Goal: Information Seeking & Learning: Learn about a topic

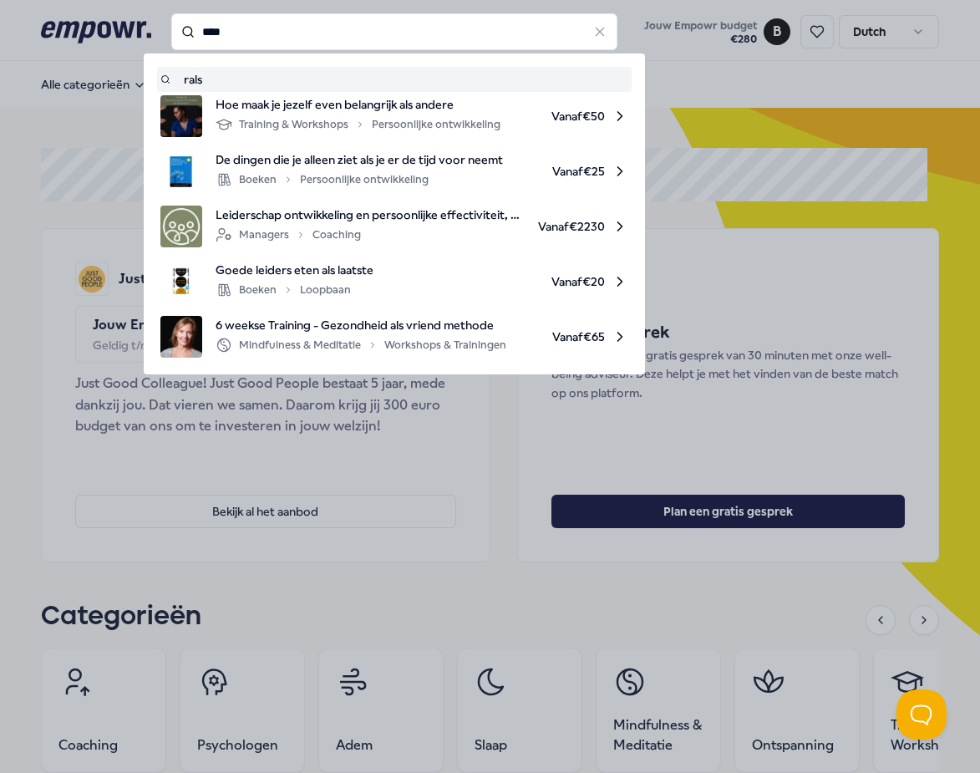
click at [313, 41] on input "****" at bounding box center [394, 31] width 446 height 37
click at [312, 41] on input "****" at bounding box center [394, 31] width 446 height 37
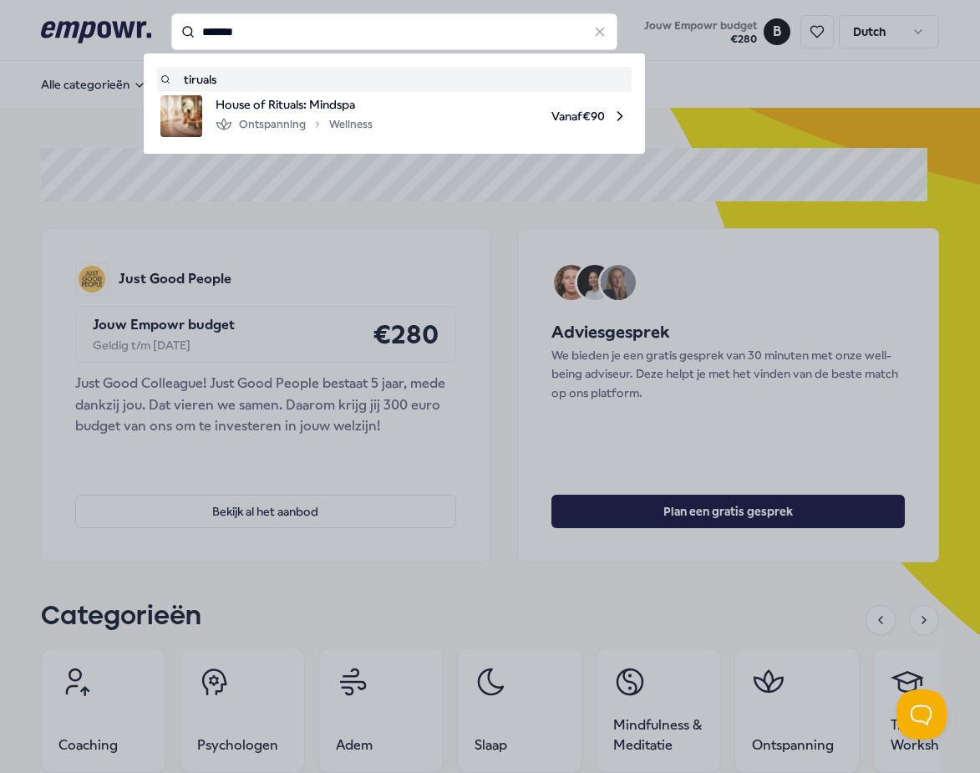
drag, startPoint x: 216, startPoint y: 24, endPoint x: 226, endPoint y: 23, distance: 10.1
click at [224, 24] on input "*******" at bounding box center [394, 31] width 446 height 37
click at [226, 23] on input "*******" at bounding box center [394, 31] width 446 height 37
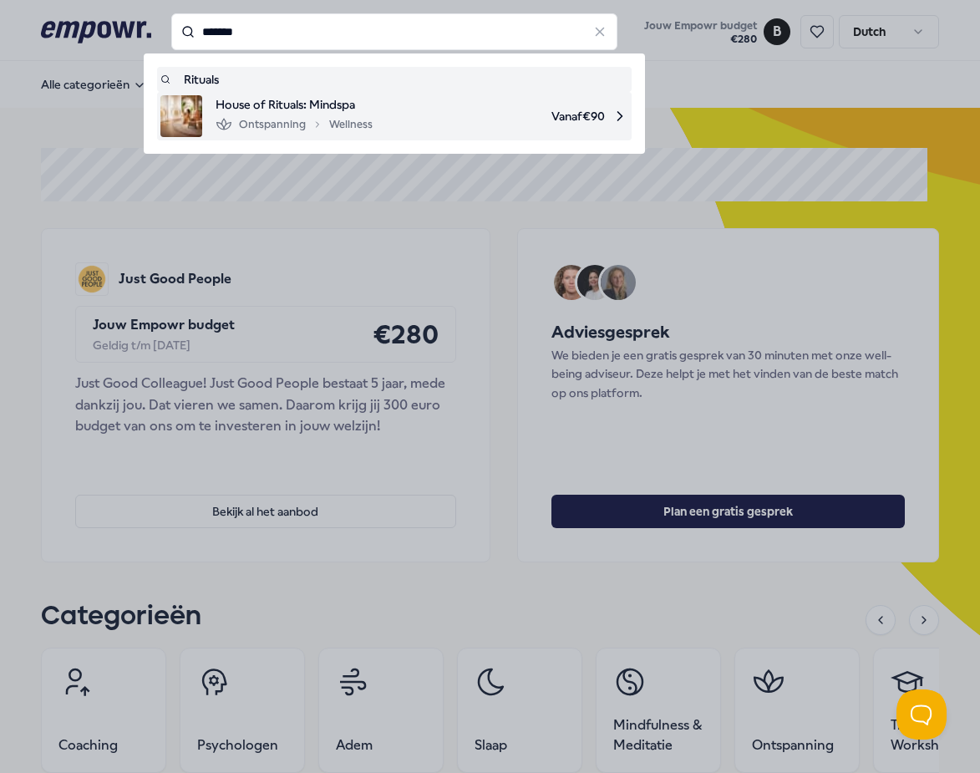
click at [584, 120] on span "Vanaf € 90" at bounding box center [507, 116] width 242 height 42
type input "*******"
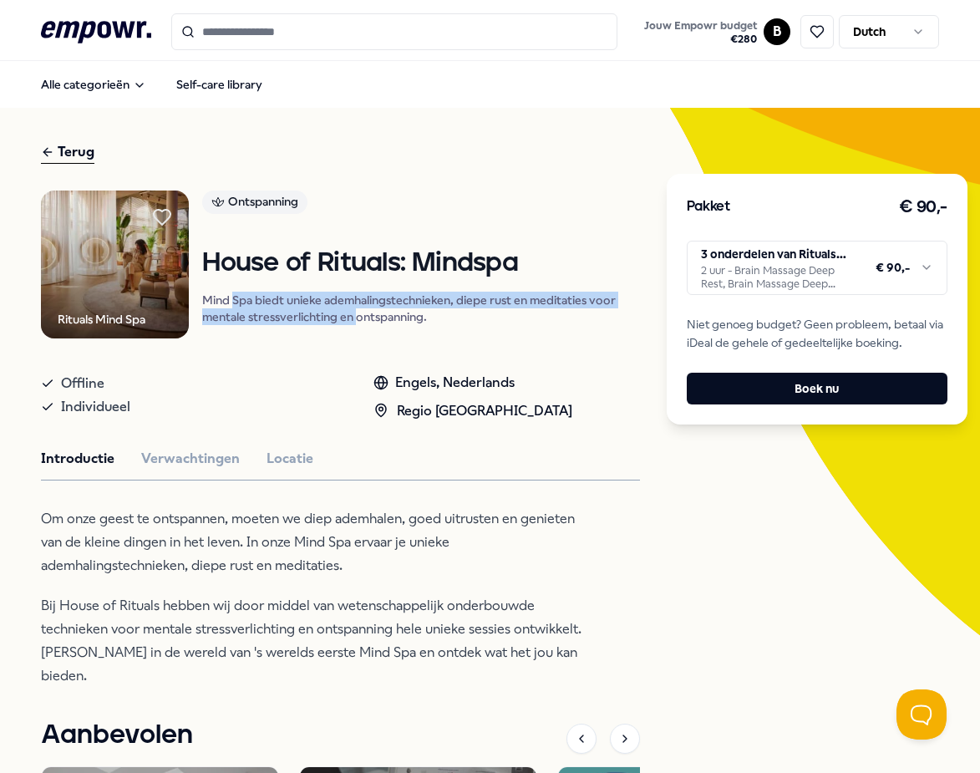
drag, startPoint x: 232, startPoint y: 296, endPoint x: 355, endPoint y: 308, distance: 124.3
click at [355, 308] on p "Mind Spa biedt unieke ademhalingstechnieken, diepe rust en meditaties voor ment…" at bounding box center [420, 308] width 437 height 33
drag, startPoint x: 482, startPoint y: 309, endPoint x: 292, endPoint y: 298, distance: 190.9
click at [292, 298] on p "Mind Spa biedt unieke ademhalingstechnieken, diepe rust en meditaties voor ment…" at bounding box center [420, 308] width 437 height 33
click at [401, 307] on p "Mind Spa biedt unieke ademhalingstechnieken, diepe rust en meditaties voor ment…" at bounding box center [420, 308] width 437 height 33
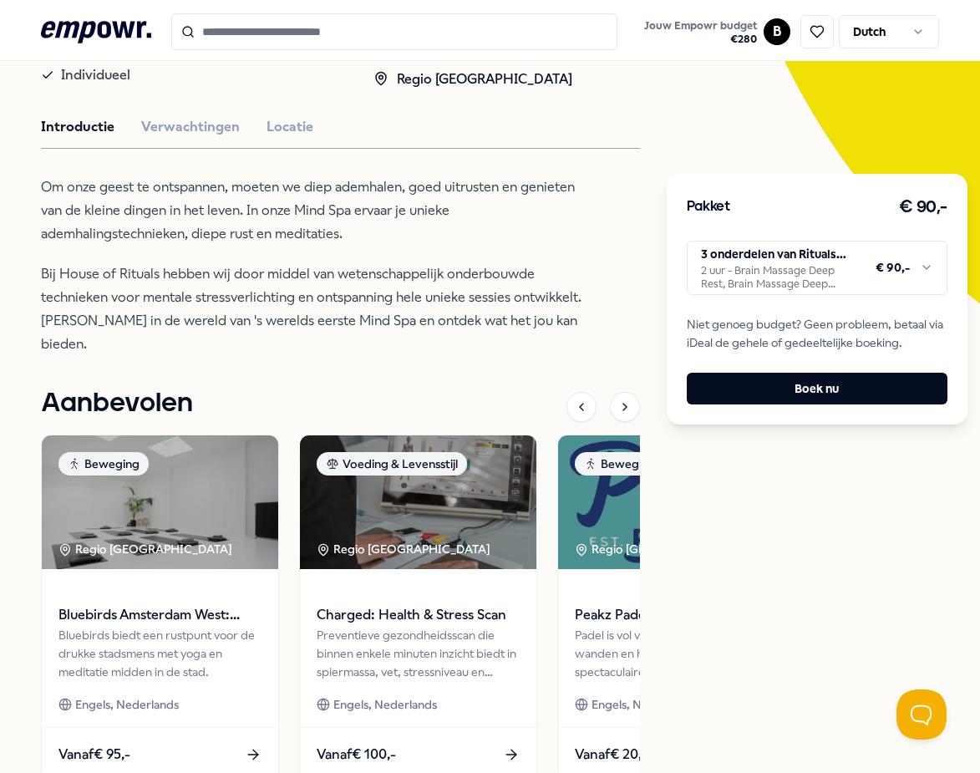
scroll to position [334, 0]
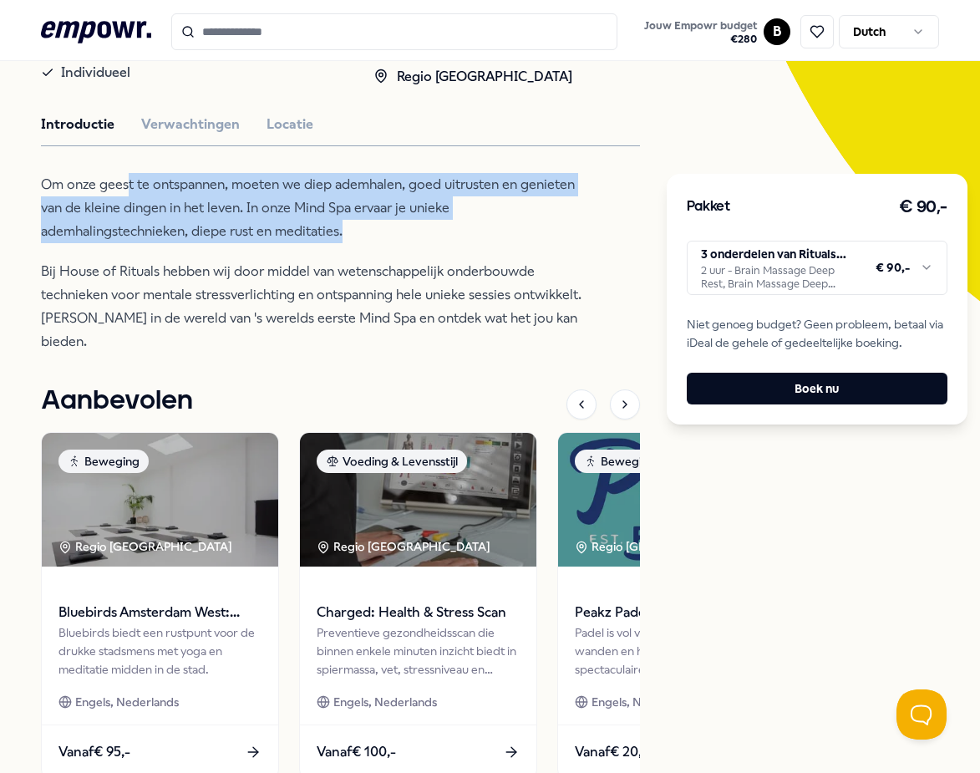
drag, startPoint x: 389, startPoint y: 237, endPoint x: 109, endPoint y: 186, distance: 283.6
click at [109, 186] on p "Om onze geest te ontspannen, moeten we diep ademhalen, goed uitrusten en geniet…" at bounding box center [312, 208] width 543 height 70
click at [138, 196] on p "Om onze geest te ontspannen, moeten we diep ademhalen, goed uitrusten en geniet…" at bounding box center [312, 208] width 543 height 70
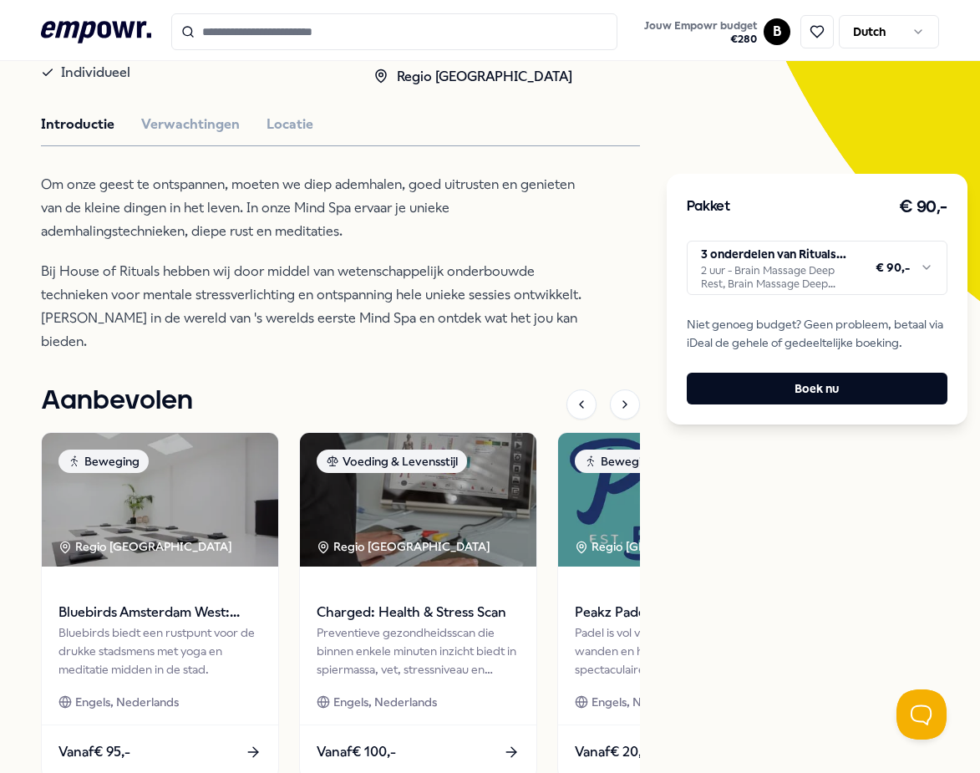
click at [780, 281] on html ".empowr-logo_svg__cls-1{fill:#03032f} Jouw Empowr budget € 280 B Dutch Alle cat…" at bounding box center [490, 386] width 980 height 773
click at [209, 282] on html ".empowr-logo_svg__cls-1{fill:#03032f} Jouw Empowr budget € 280 B Dutch Alle cat…" at bounding box center [490, 386] width 980 height 773
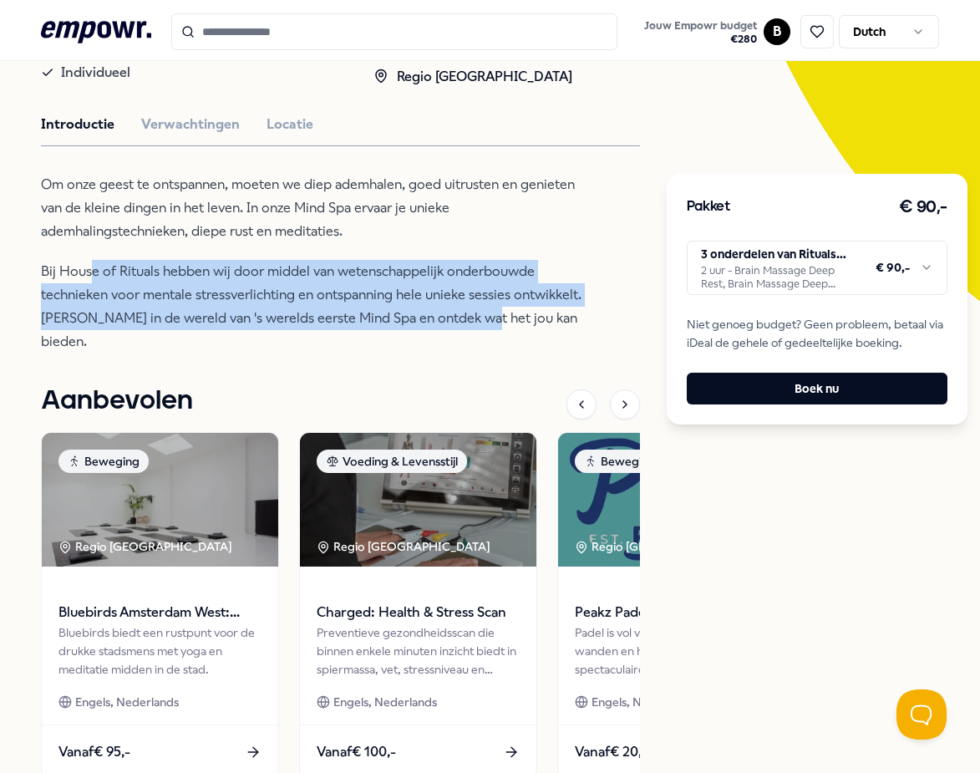
drag, startPoint x: 461, startPoint y: 312, endPoint x: 473, endPoint y: 313, distance: 11.8
click at [473, 313] on p "Bij House of Rituals hebben wij door middel van wetenschappelijk onderbouwde te…" at bounding box center [312, 307] width 543 height 94
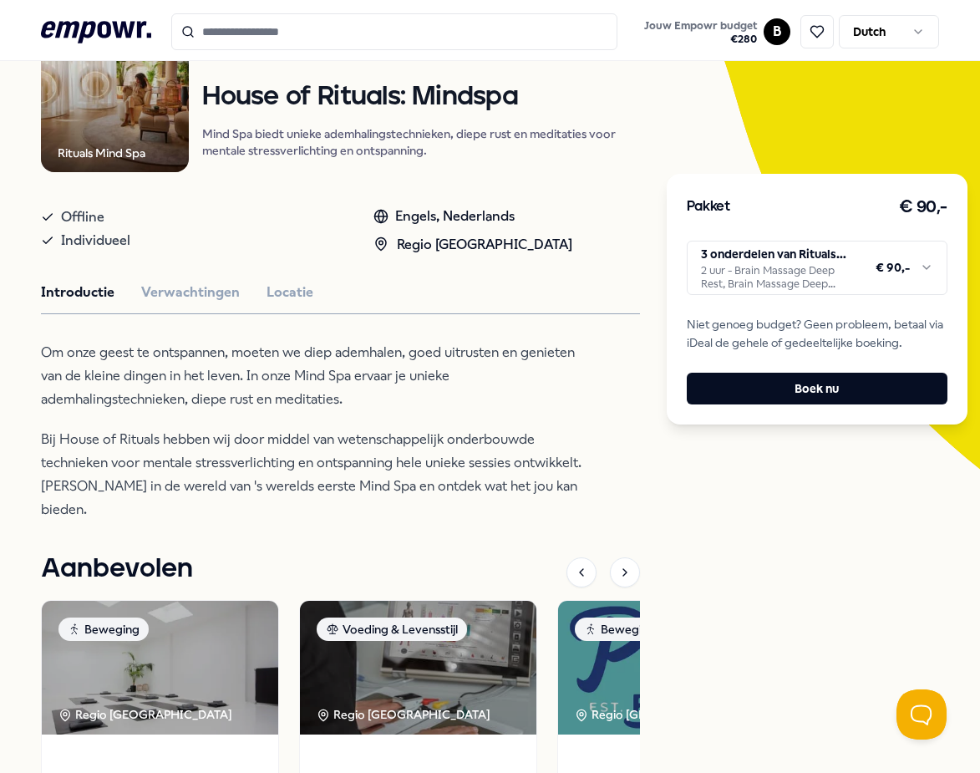
scroll to position [167, 0]
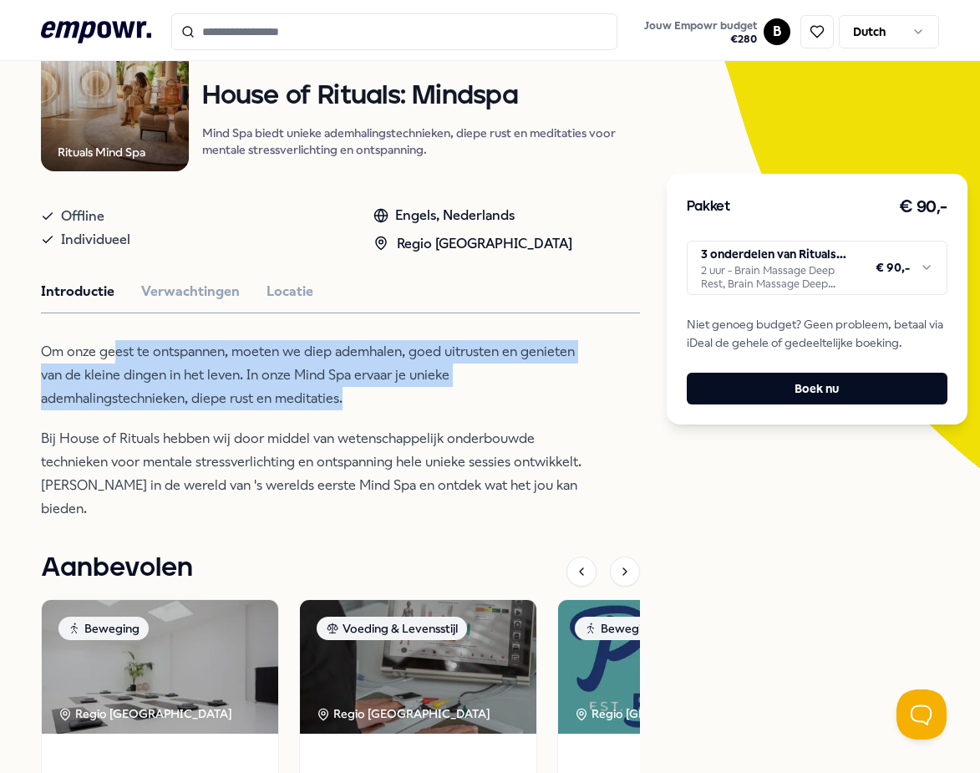
drag, startPoint x: 434, startPoint y: 386, endPoint x: 122, endPoint y: 434, distance: 315.4
click at [103, 353] on p "Om onze geest te ontspannen, moeten we diep ademhalen, goed uitrusten en geniet…" at bounding box center [312, 375] width 543 height 70
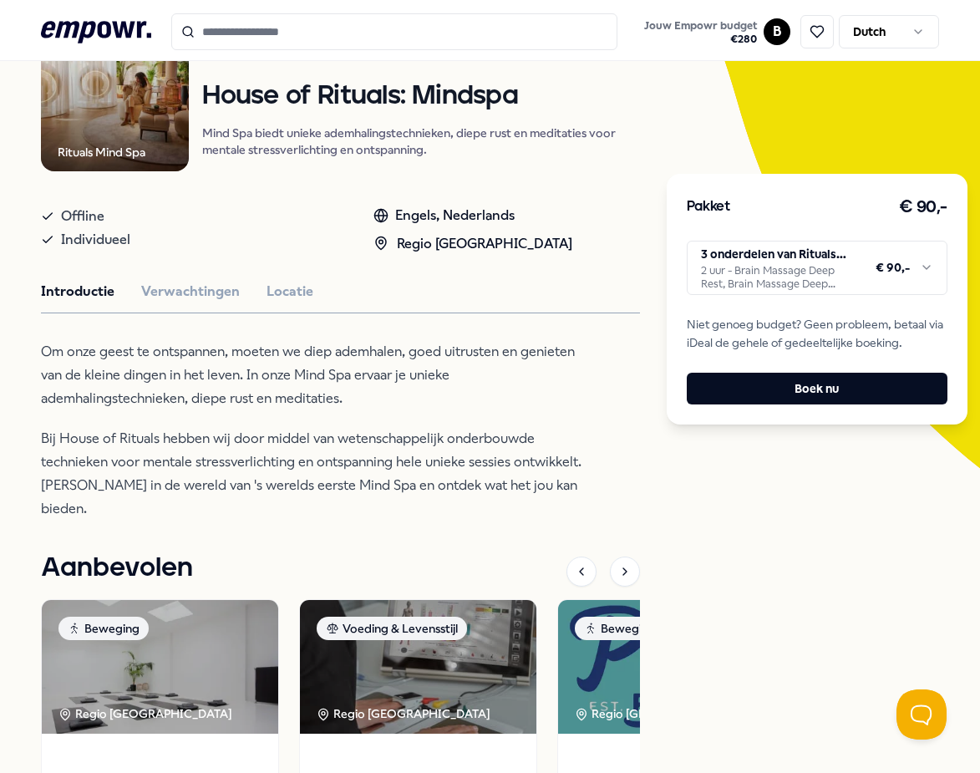
click at [125, 440] on p "Bij House of Rituals hebben wij door middel van wetenschappelijk onderbouwde te…" at bounding box center [312, 474] width 543 height 94
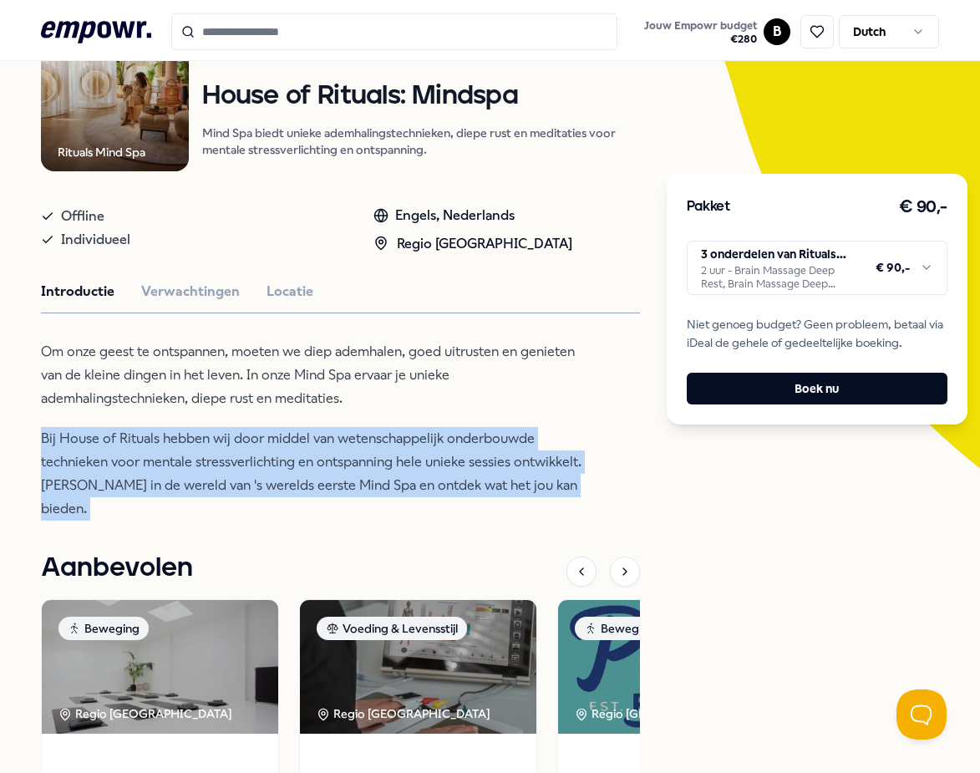
click at [126, 440] on p "Bij House of Rituals hebben wij door middel van wetenschappelijk onderbouwde te…" at bounding box center [312, 474] width 543 height 94
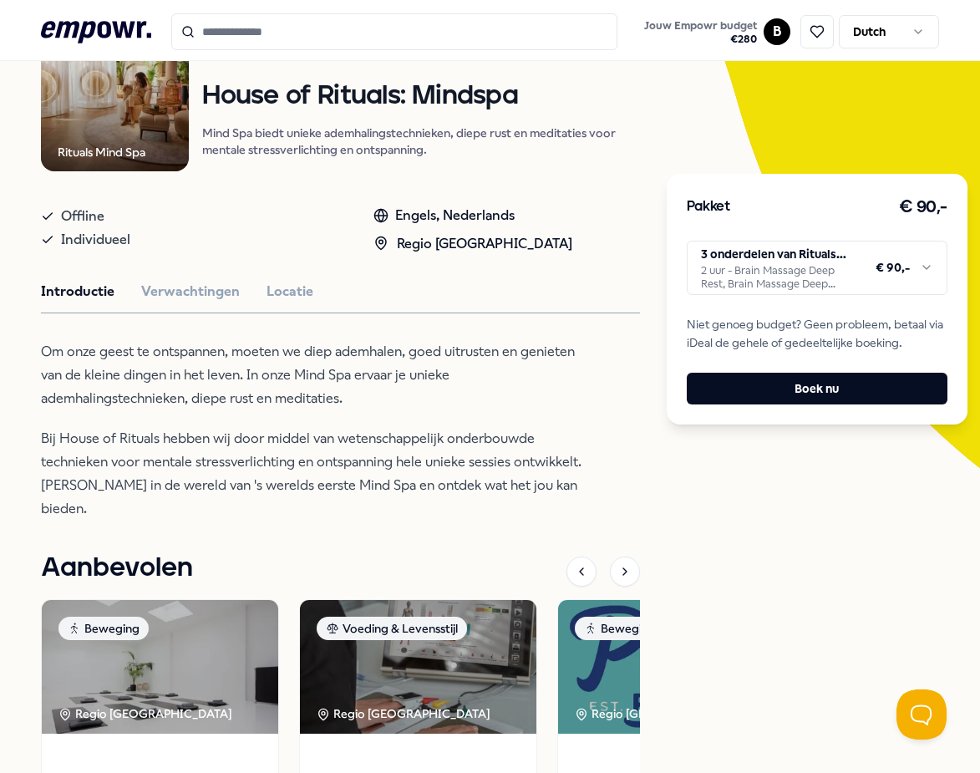
click at [161, 391] on p "Om onze geest te ontspannen, moeten we diep ademhalen, goed uitrusten en geniet…" at bounding box center [312, 375] width 543 height 70
click at [191, 303] on div "Rituals Mind Spa Ontspanning House of Rituals: Mindspa Mind Spa biedt unieke ad…" at bounding box center [340, 493] width 599 height 941
click at [189, 298] on button "Verwachtingen" at bounding box center [190, 292] width 99 height 22
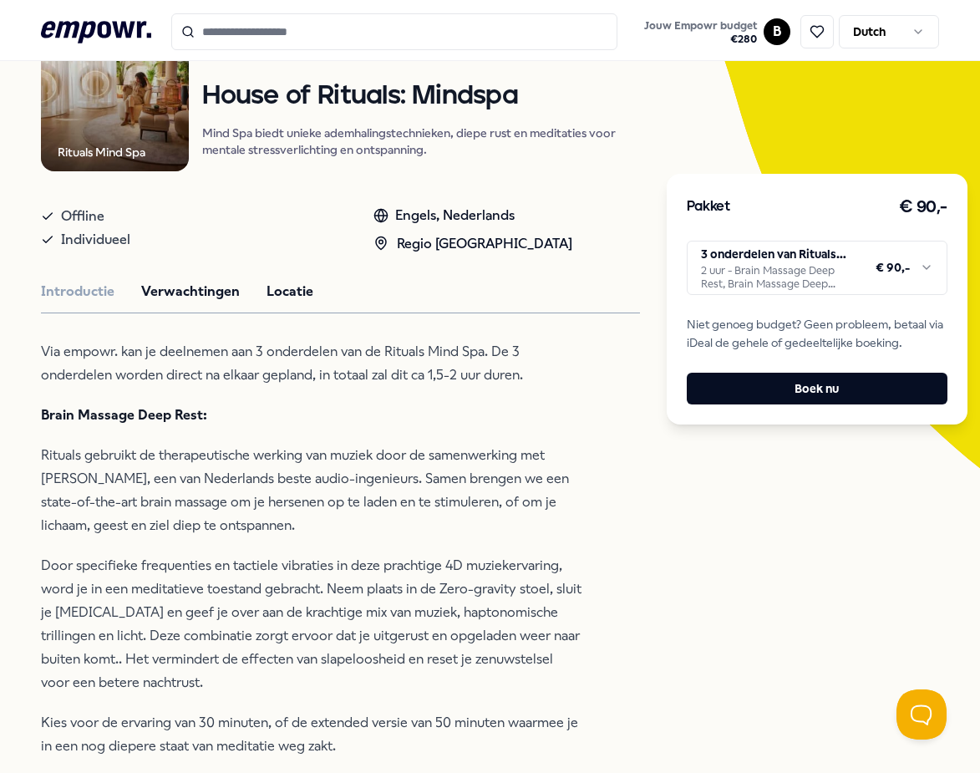
click at [276, 297] on button "Locatie" at bounding box center [290, 292] width 47 height 22
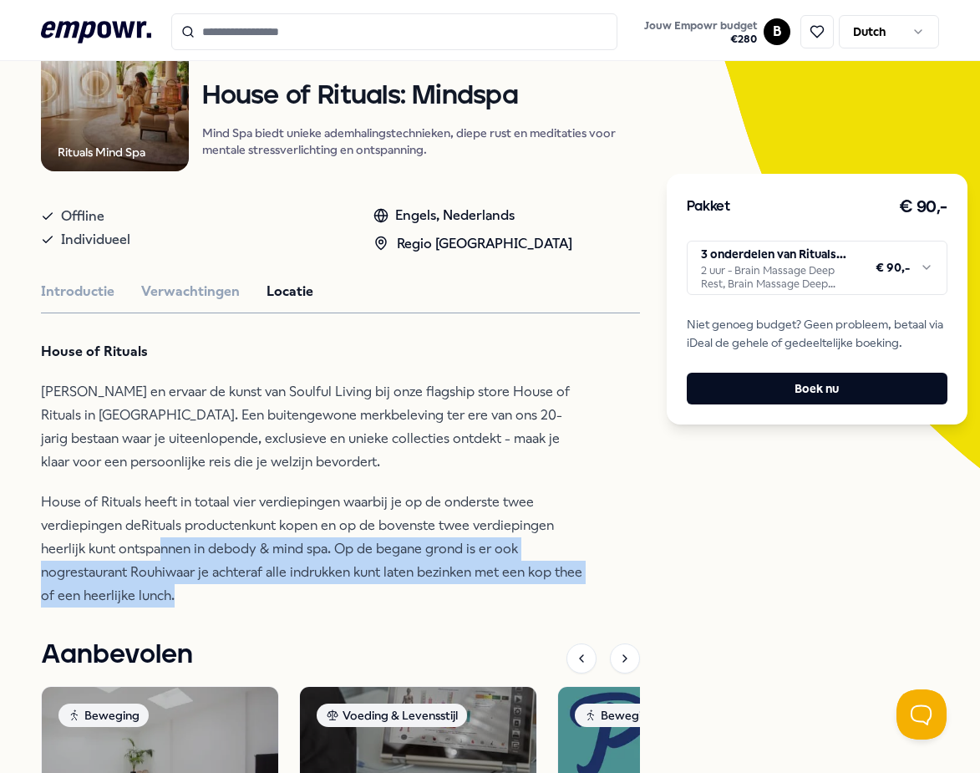
drag, startPoint x: 281, startPoint y: 584, endPoint x: 140, endPoint y: 522, distance: 154.2
click at [150, 528] on p "House of Rituals heeft in totaal vier verdiepingen waarbij je op de onderste tw…" at bounding box center [312, 549] width 543 height 117
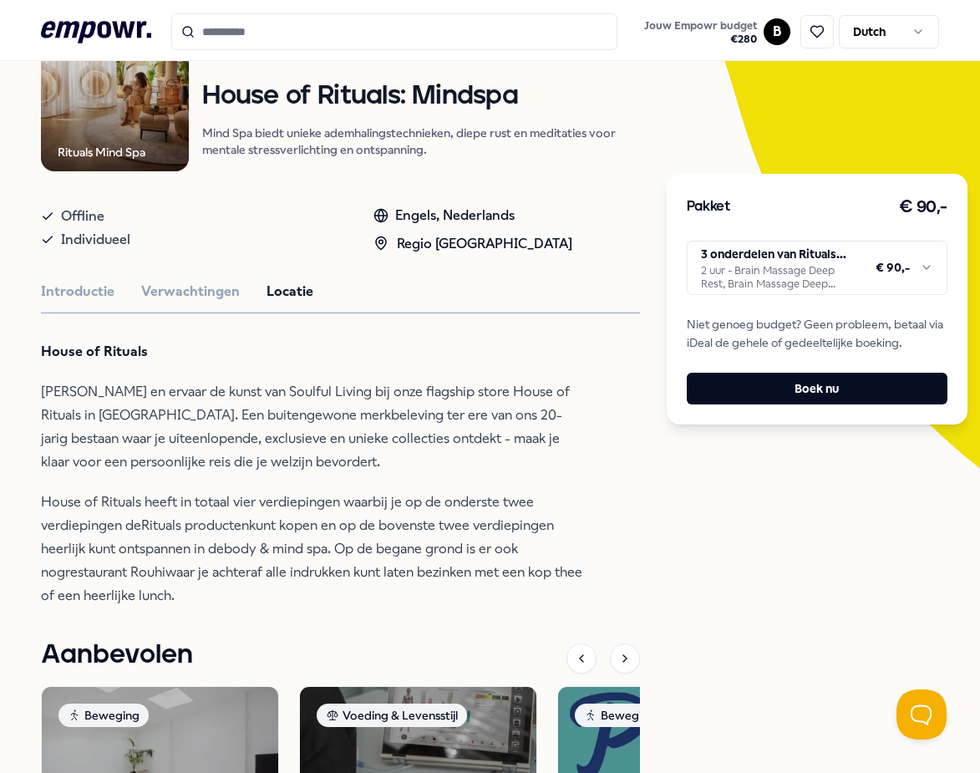
click at [135, 522] on p "House of Rituals heeft in totaal vier verdiepingen waarbij je op de onderste tw…" at bounding box center [312, 549] width 543 height 117
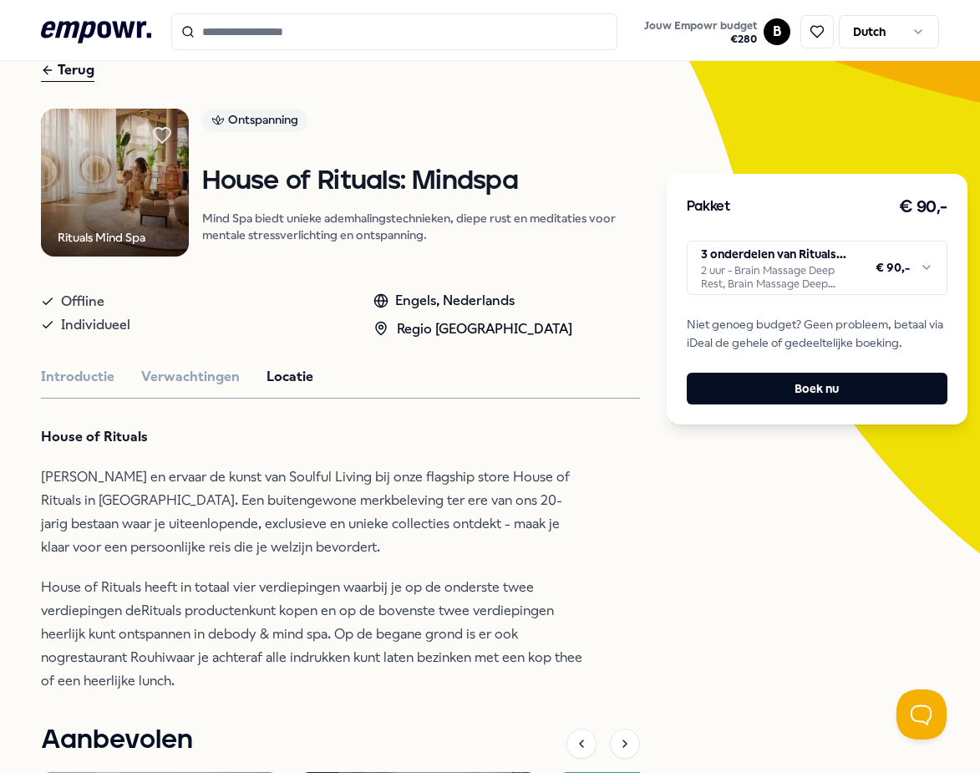
scroll to position [0, 0]
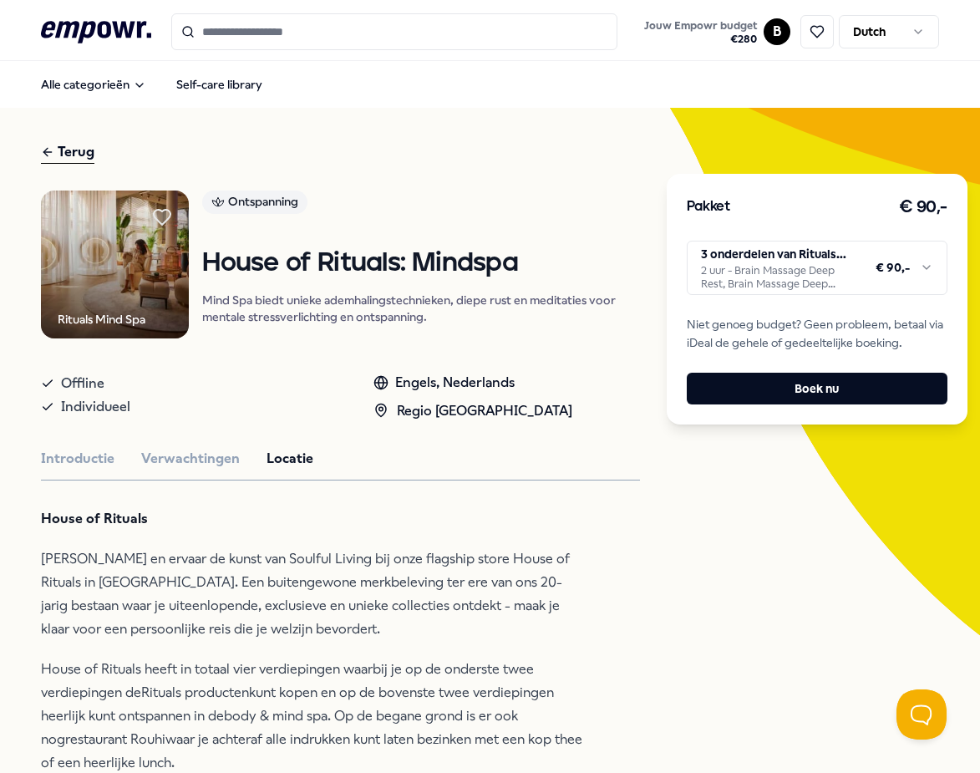
click at [186, 476] on div "Rituals Mind Spa Ontspanning House of Rituals: Mindspa Mind Spa biedt unieke ad…" at bounding box center [340, 705] width 599 height 1028
click at [188, 468] on div "Rituals Mind Spa Ontspanning House of Rituals: Mindspa Mind Spa biedt unieke ad…" at bounding box center [340, 705] width 599 height 1028
click at [188, 465] on button "Verwachtingen" at bounding box center [190, 459] width 99 height 22
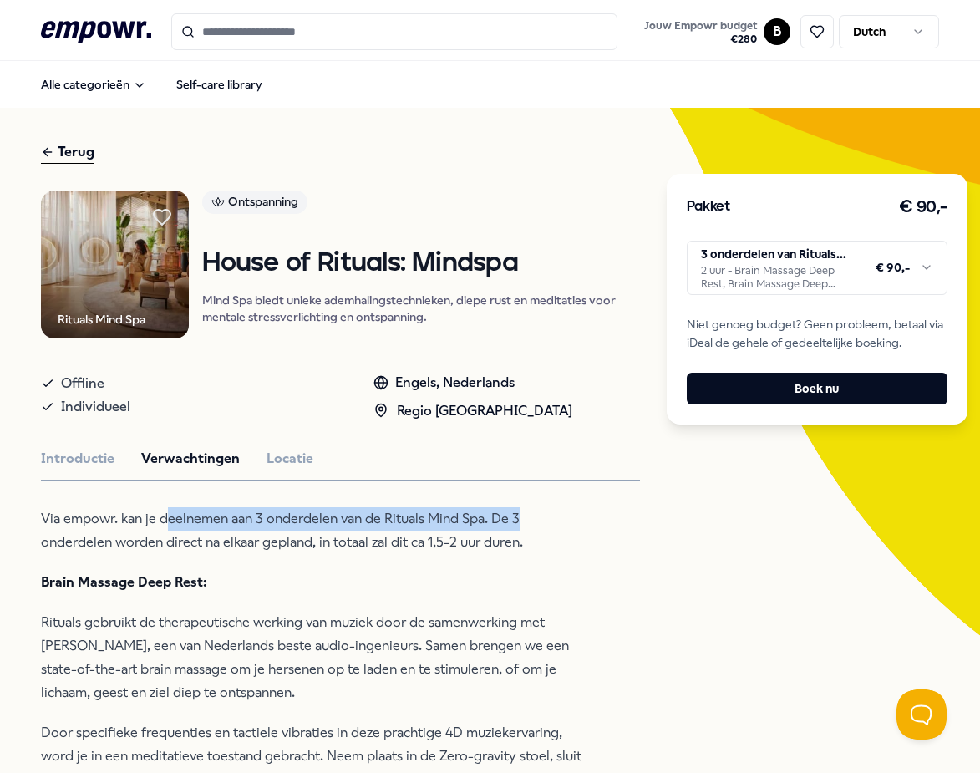
drag, startPoint x: 568, startPoint y: 527, endPoint x: 138, endPoint y: 524, distance: 430.5
click at [143, 524] on p "Via empowr. kan je deelnemen aan 3 onderdelen van de Rituals Mind Spa. De 3 ond…" at bounding box center [312, 530] width 543 height 47
click at [138, 524] on p "Via empowr. kan je deelnemen aan 3 onderdelen van de Rituals Mind Spa. De 3 ond…" at bounding box center [312, 530] width 543 height 47
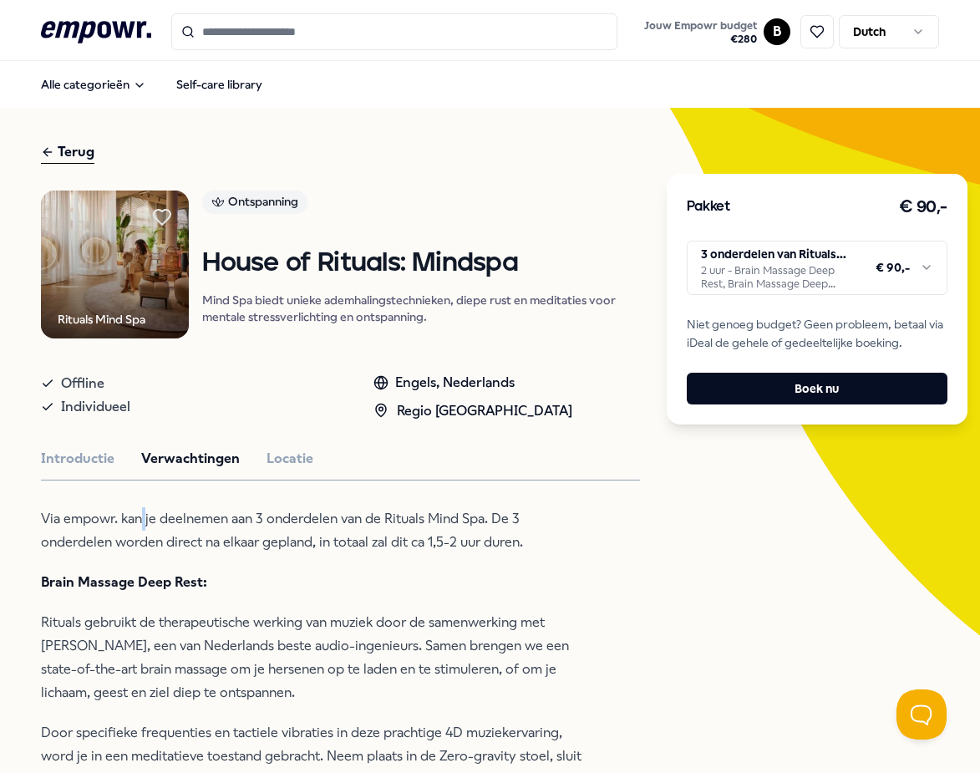
click at [138, 524] on p "Via empowr. kan je deelnemen aan 3 onderdelen van de Rituals Mind Spa. De 3 ond…" at bounding box center [312, 530] width 543 height 47
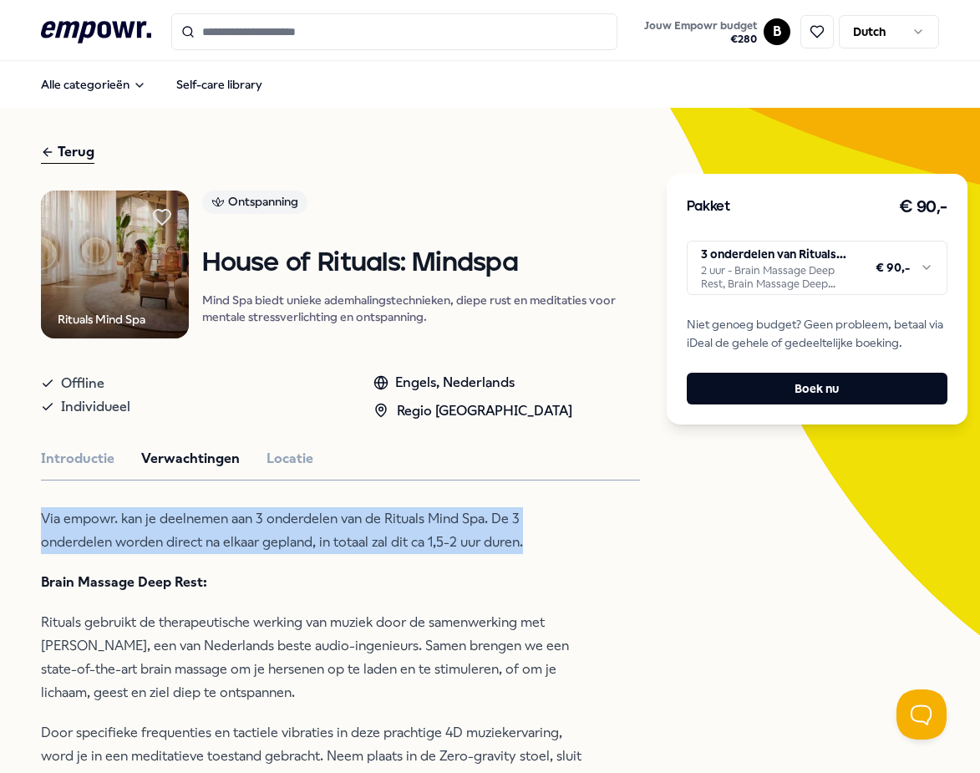
click at [138, 524] on p "Via empowr. kan je deelnemen aan 3 onderdelen van de Rituals Mind Spa. De 3 ond…" at bounding box center [312, 530] width 543 height 47
click at [212, 532] on p "Via empowr. kan je deelnemen aan 3 onderdelen van de Rituals Mind Spa. De 3 ond…" at bounding box center [312, 530] width 543 height 47
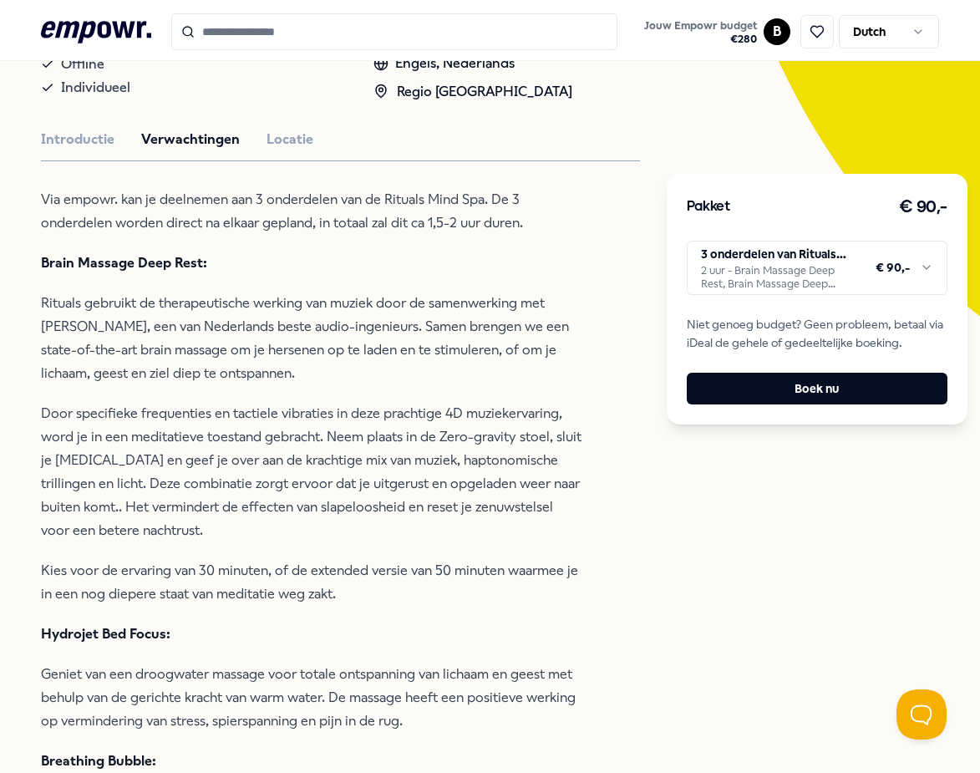
scroll to position [334, 0]
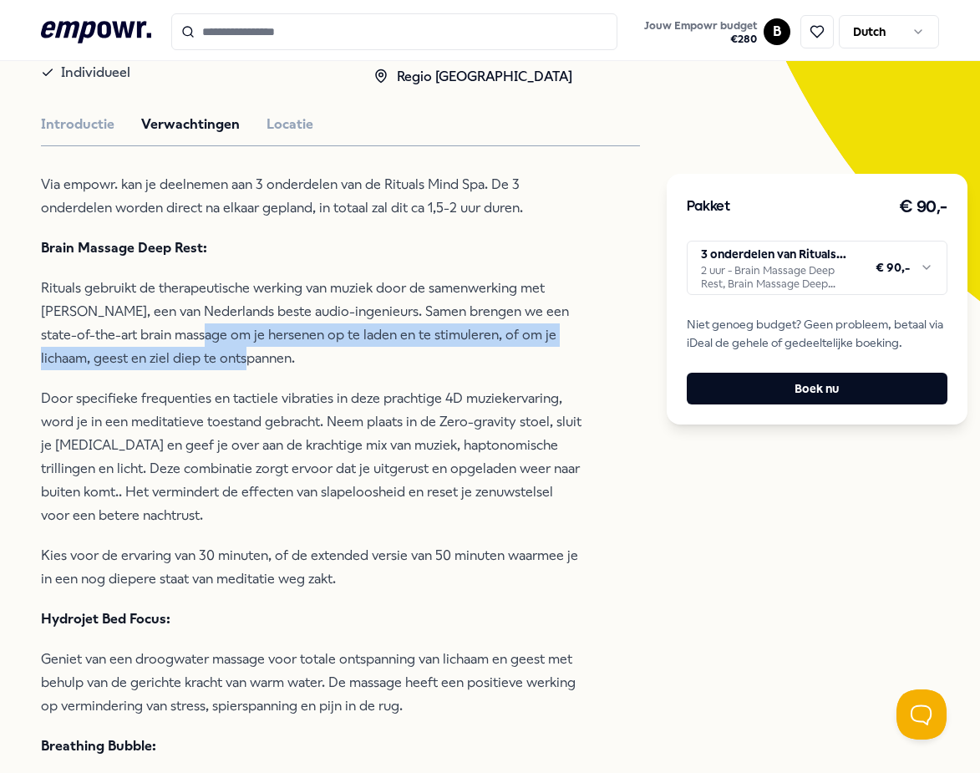
drag, startPoint x: 257, startPoint y: 356, endPoint x: 159, endPoint y: 320, distance: 104.2
click at [159, 320] on p "Rituals gebruikt de therapeutische werking van muziek door de samenwerking met …" at bounding box center [312, 324] width 543 height 94
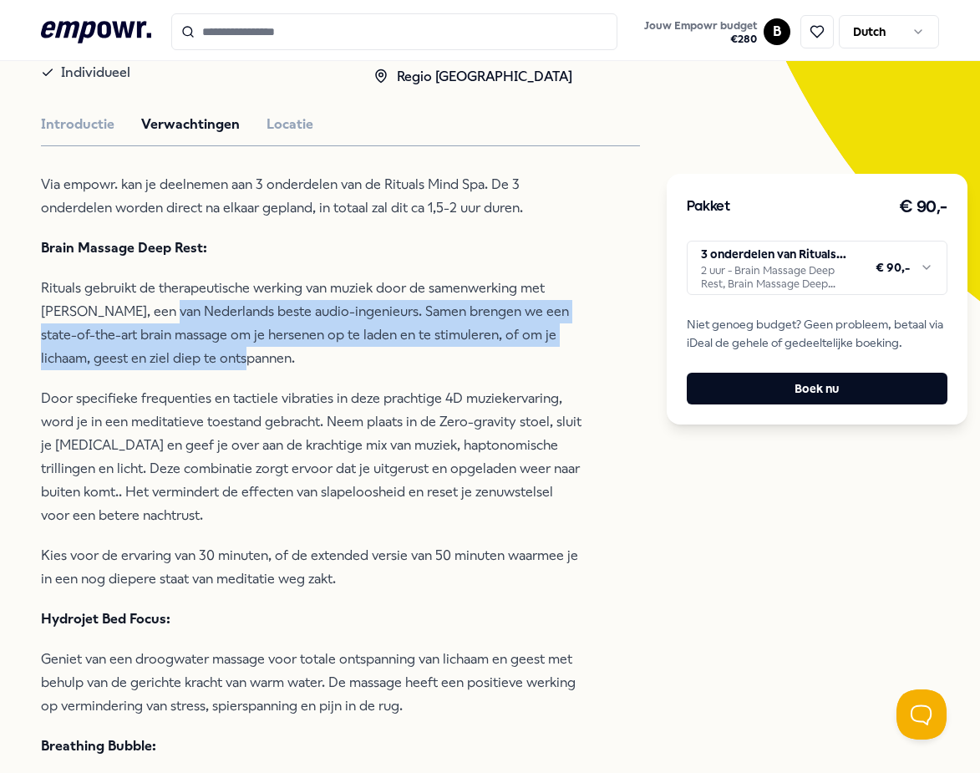
click at [223, 328] on p "Rituals gebruikt de therapeutische werking van muziek door de samenwerking met …" at bounding box center [312, 324] width 543 height 94
